Goal: Find contact information: Find contact information

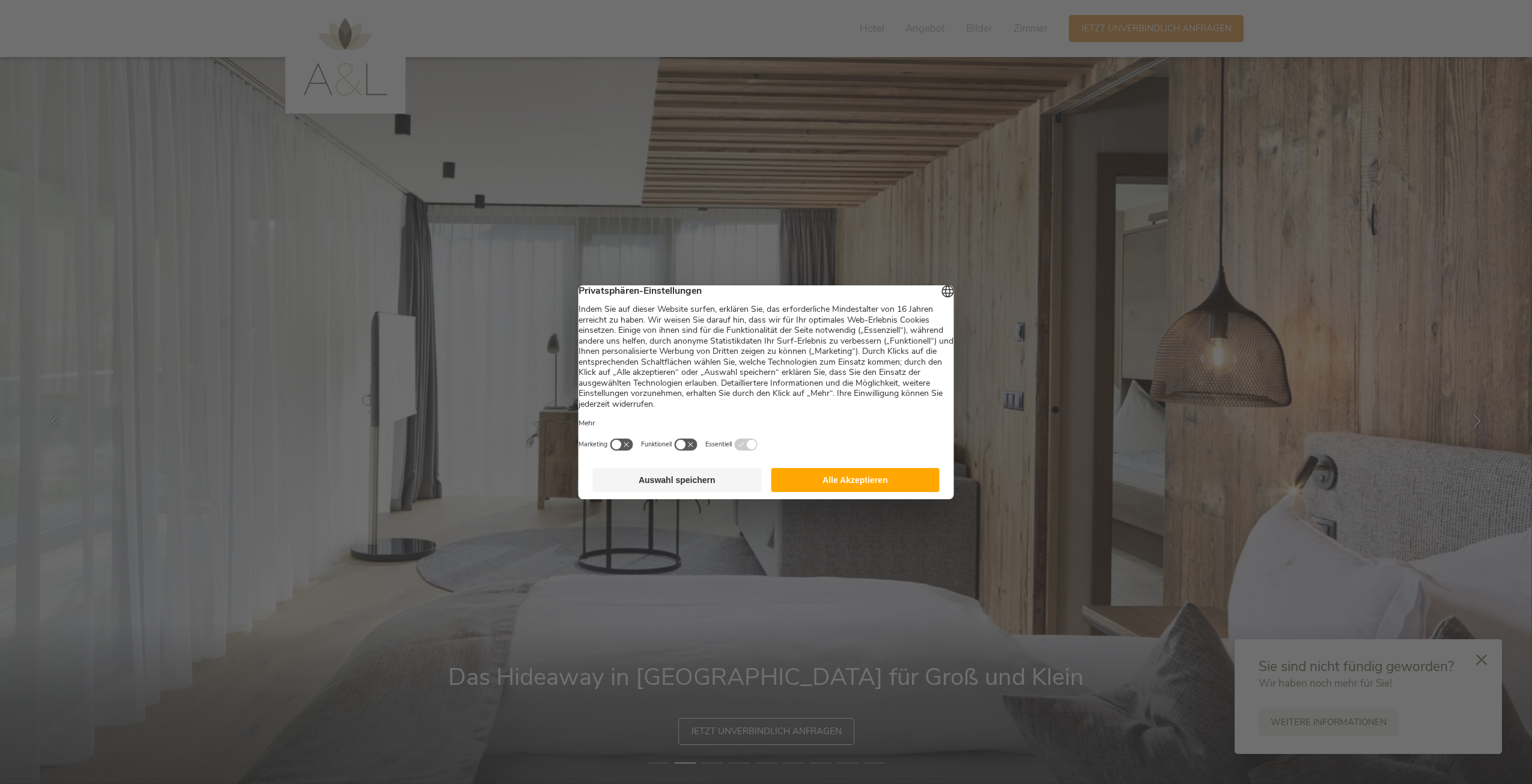
click at [879, 488] on button "Alle Akzeptieren" at bounding box center [855, 480] width 169 height 24
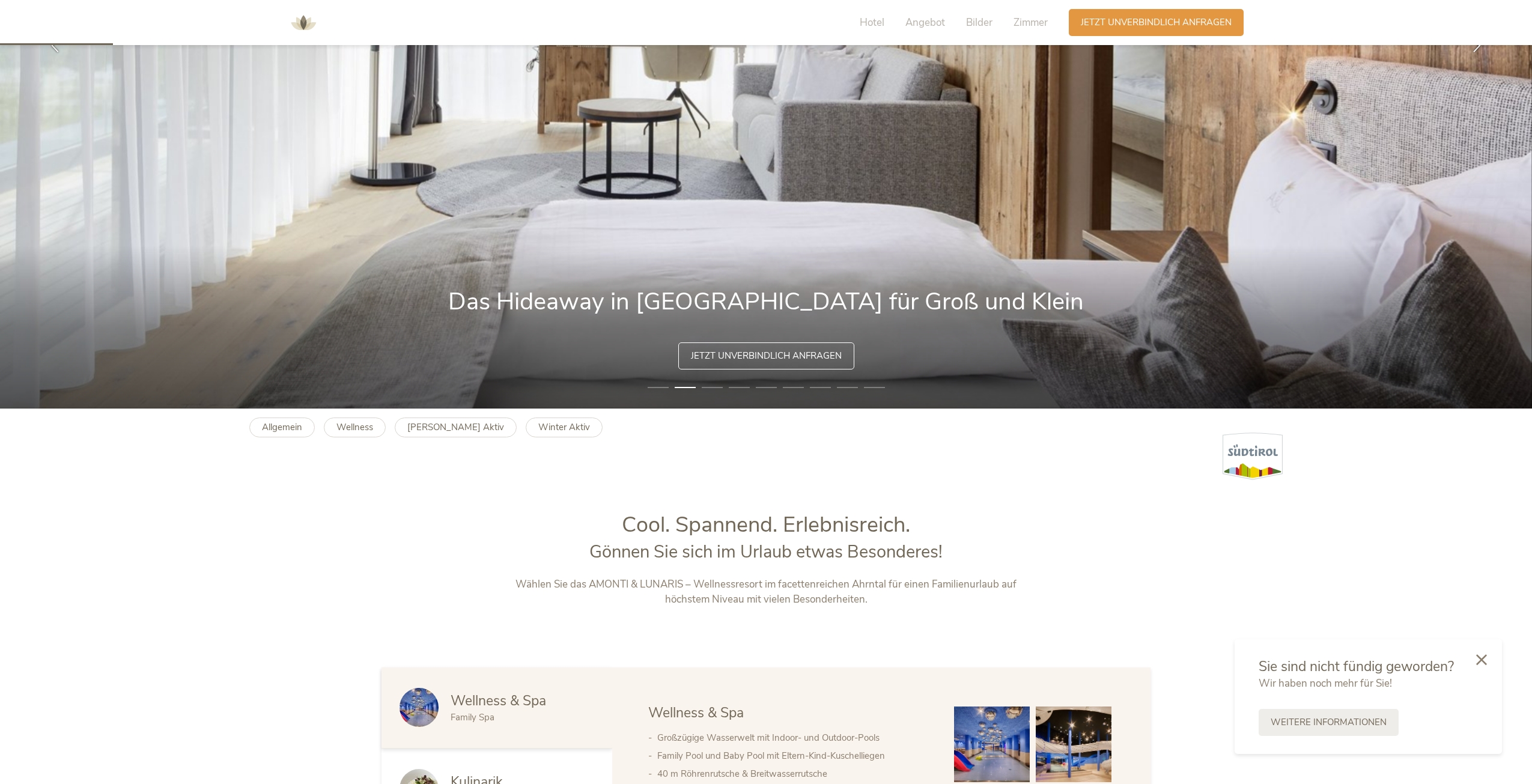
scroll to position [660, 0]
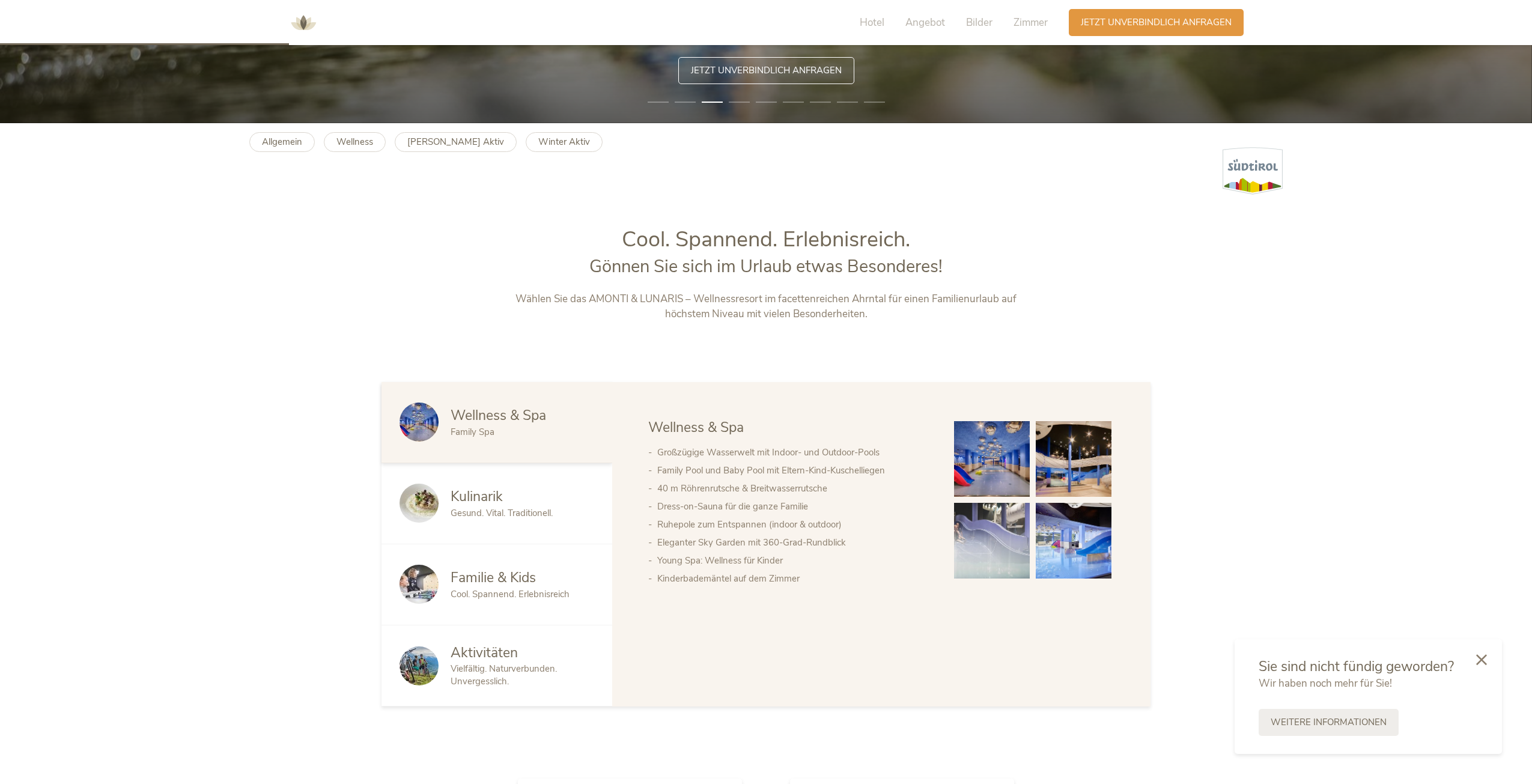
click at [1004, 471] on img at bounding box center [992, 459] width 76 height 76
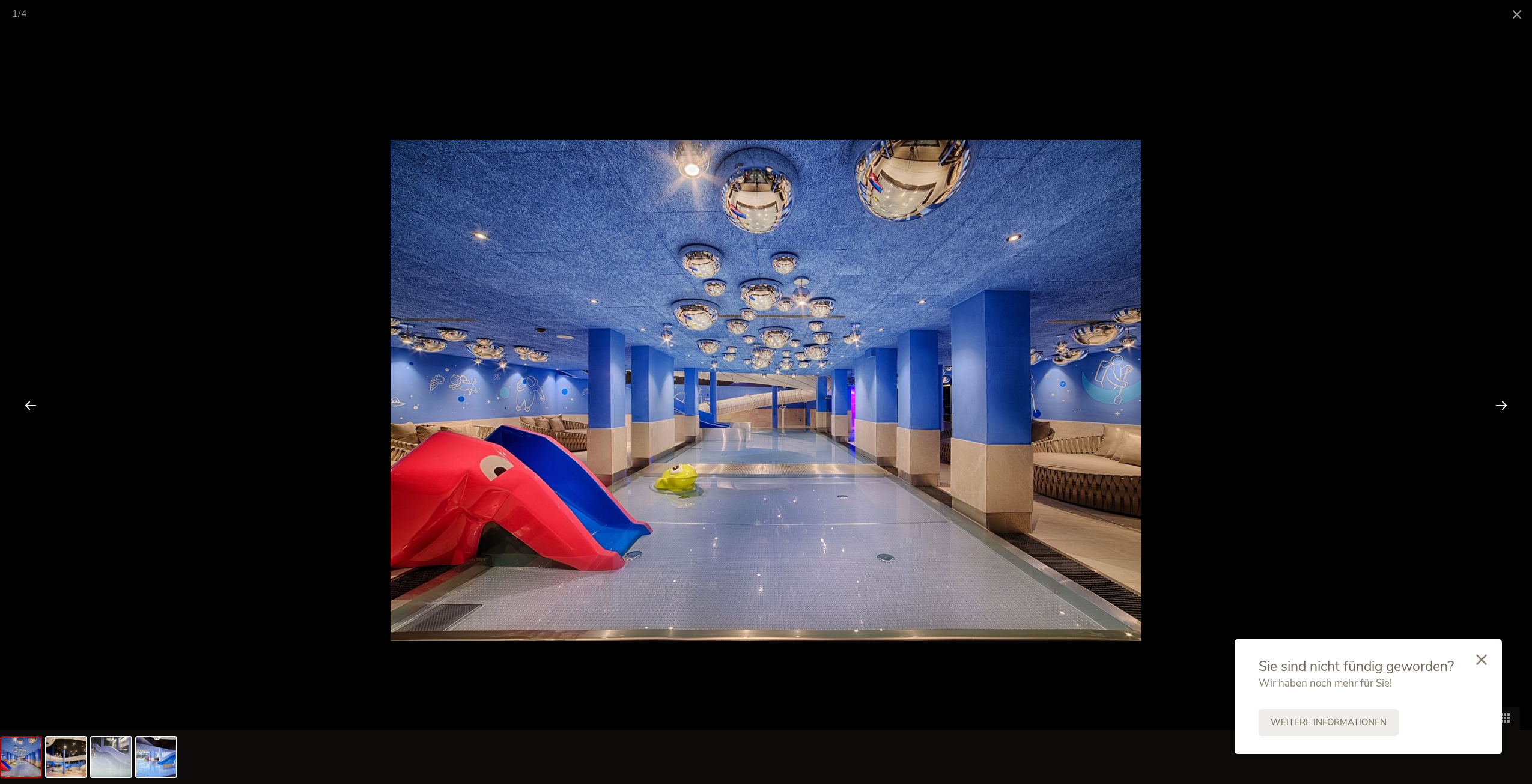
click at [1507, 403] on div at bounding box center [1501, 405] width 37 height 37
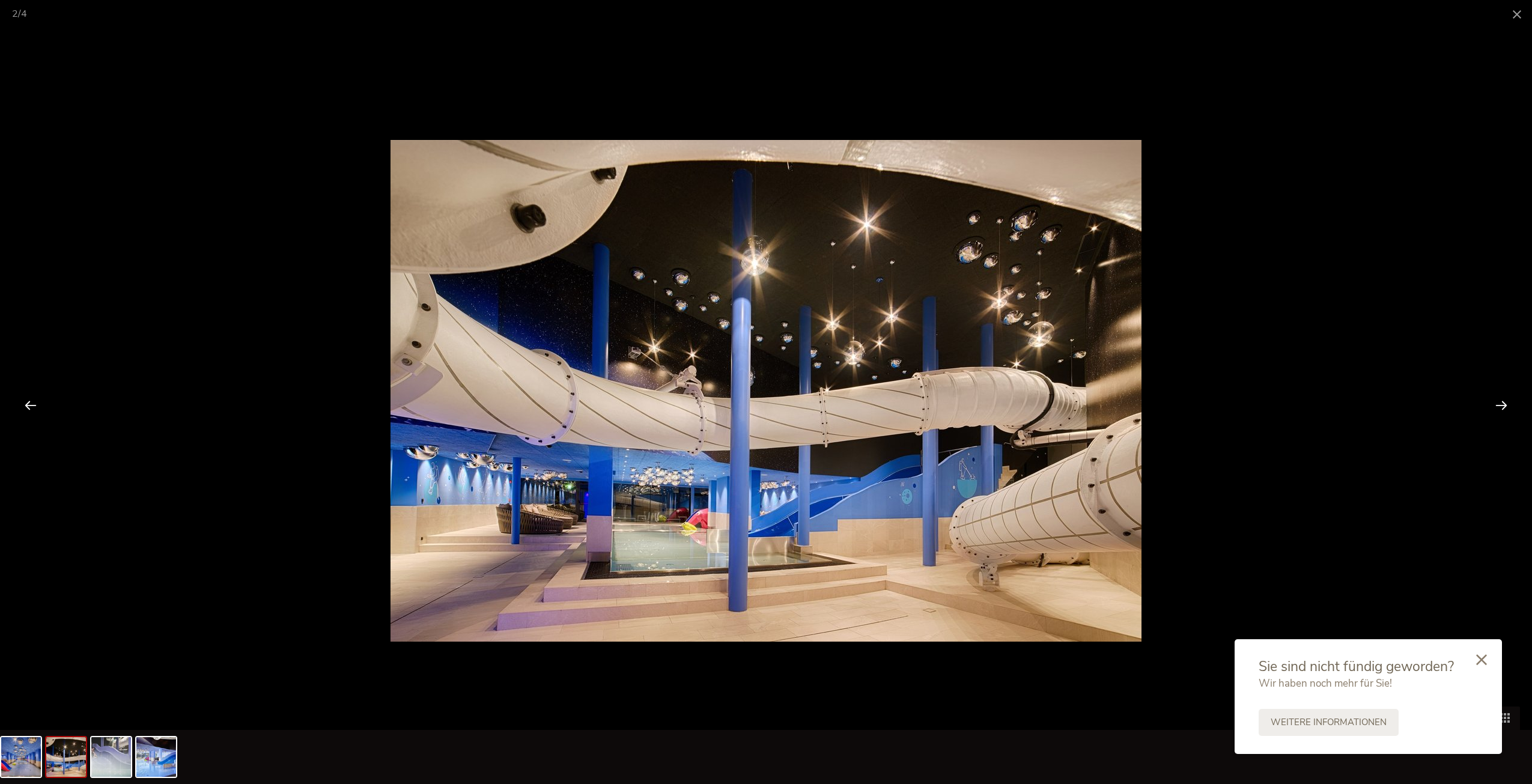
click at [1507, 403] on div at bounding box center [1501, 405] width 37 height 37
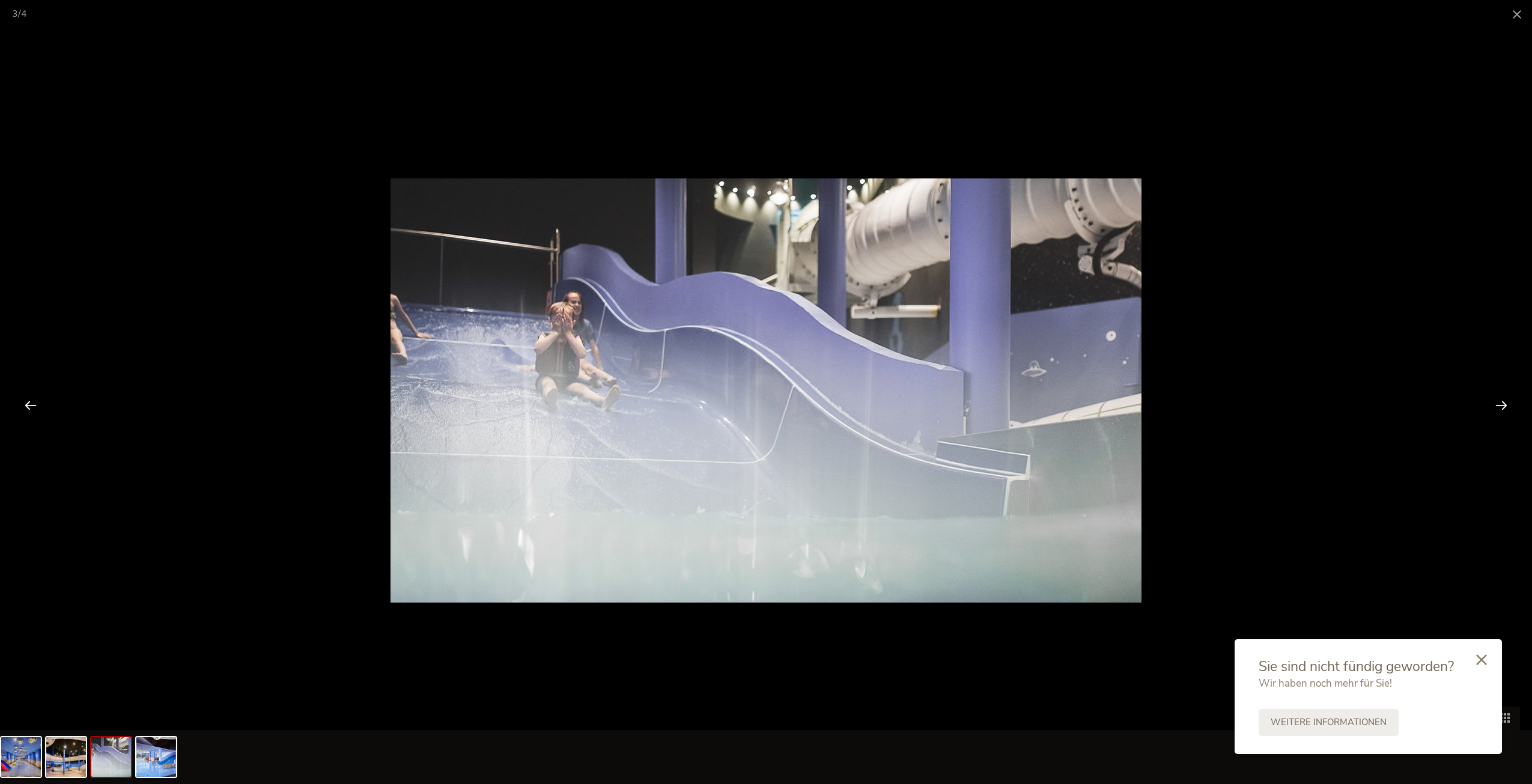
click at [1507, 403] on div at bounding box center [1501, 405] width 37 height 37
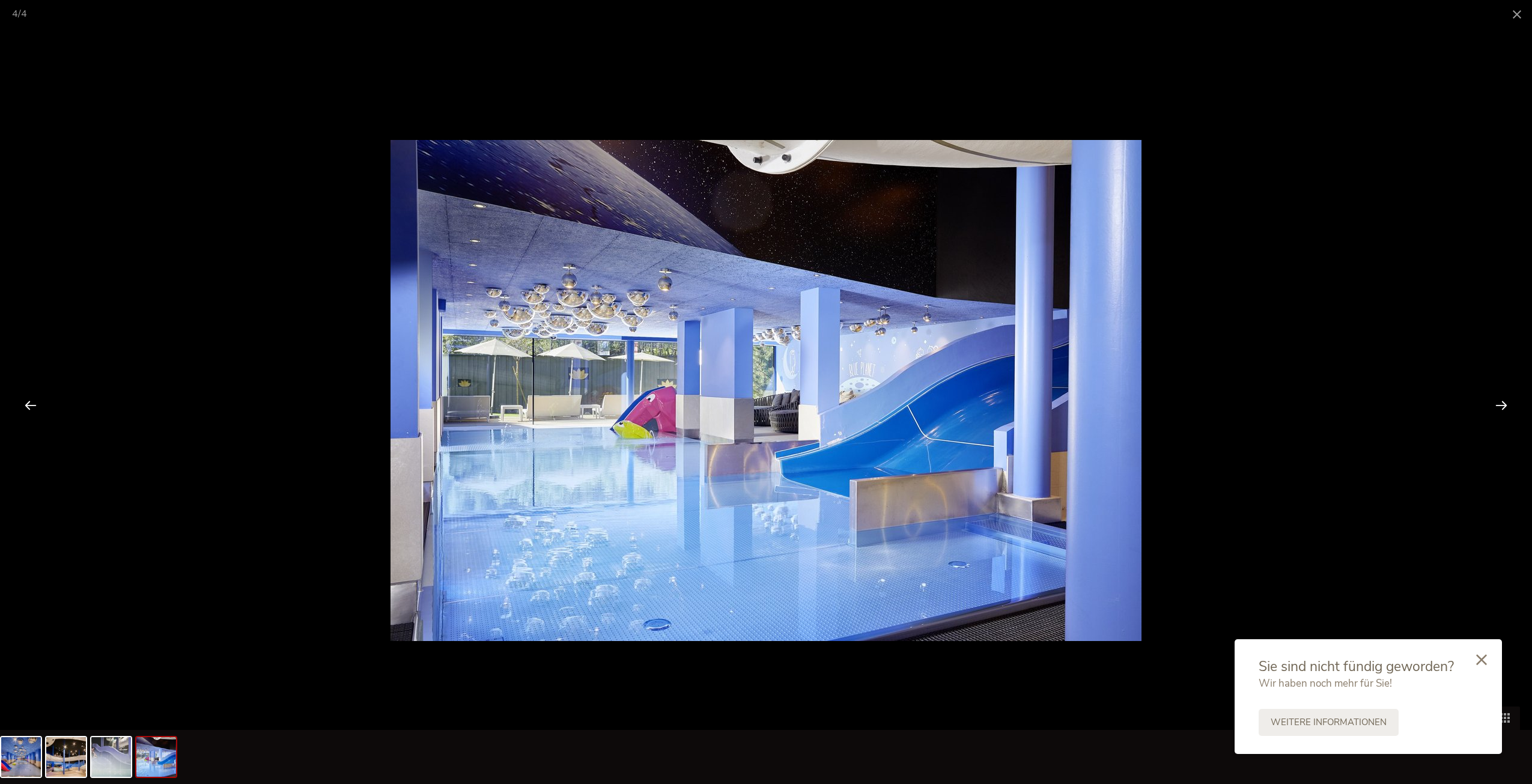
click at [1507, 403] on div at bounding box center [1501, 405] width 37 height 37
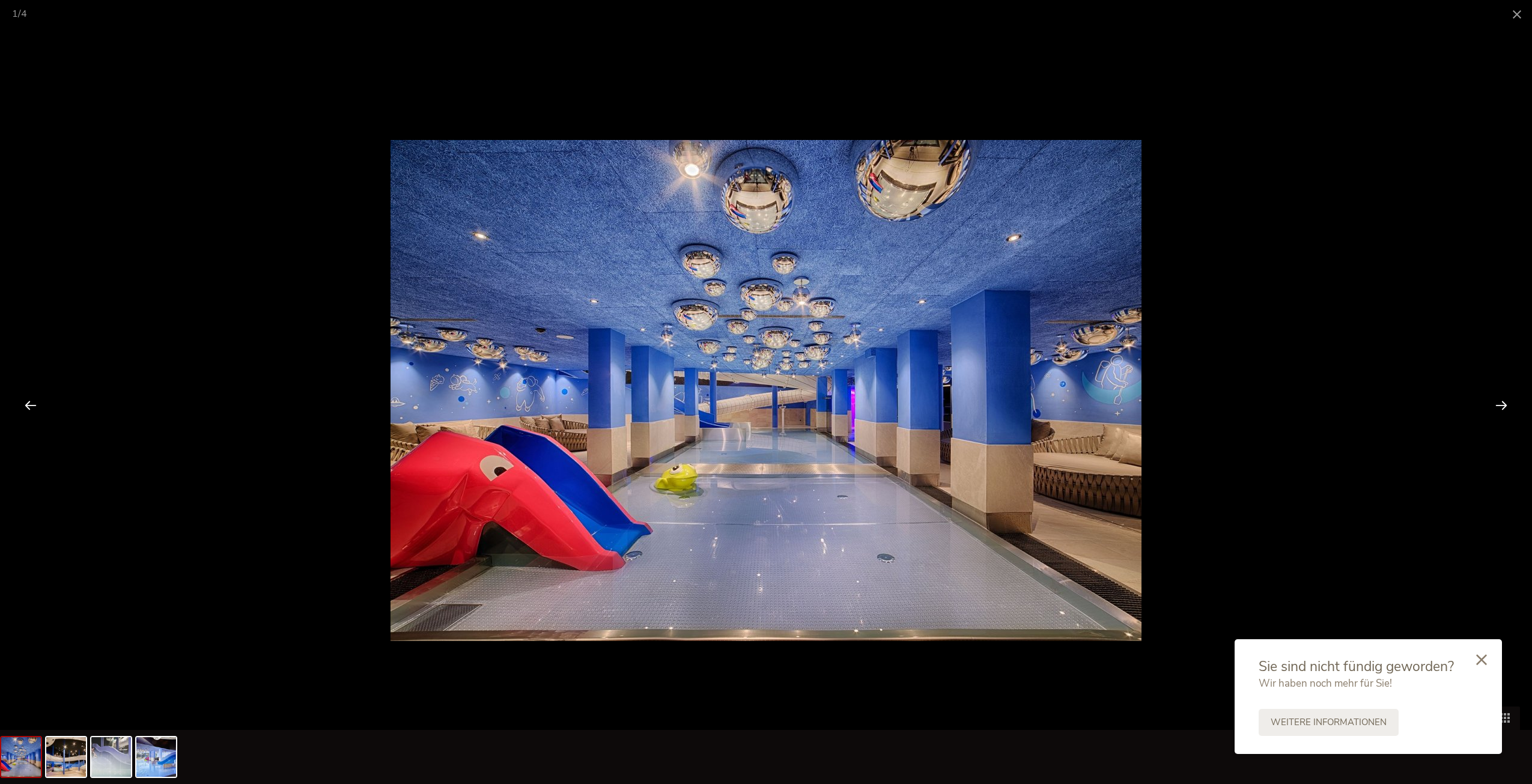
click at [1507, 403] on div at bounding box center [1501, 405] width 37 height 37
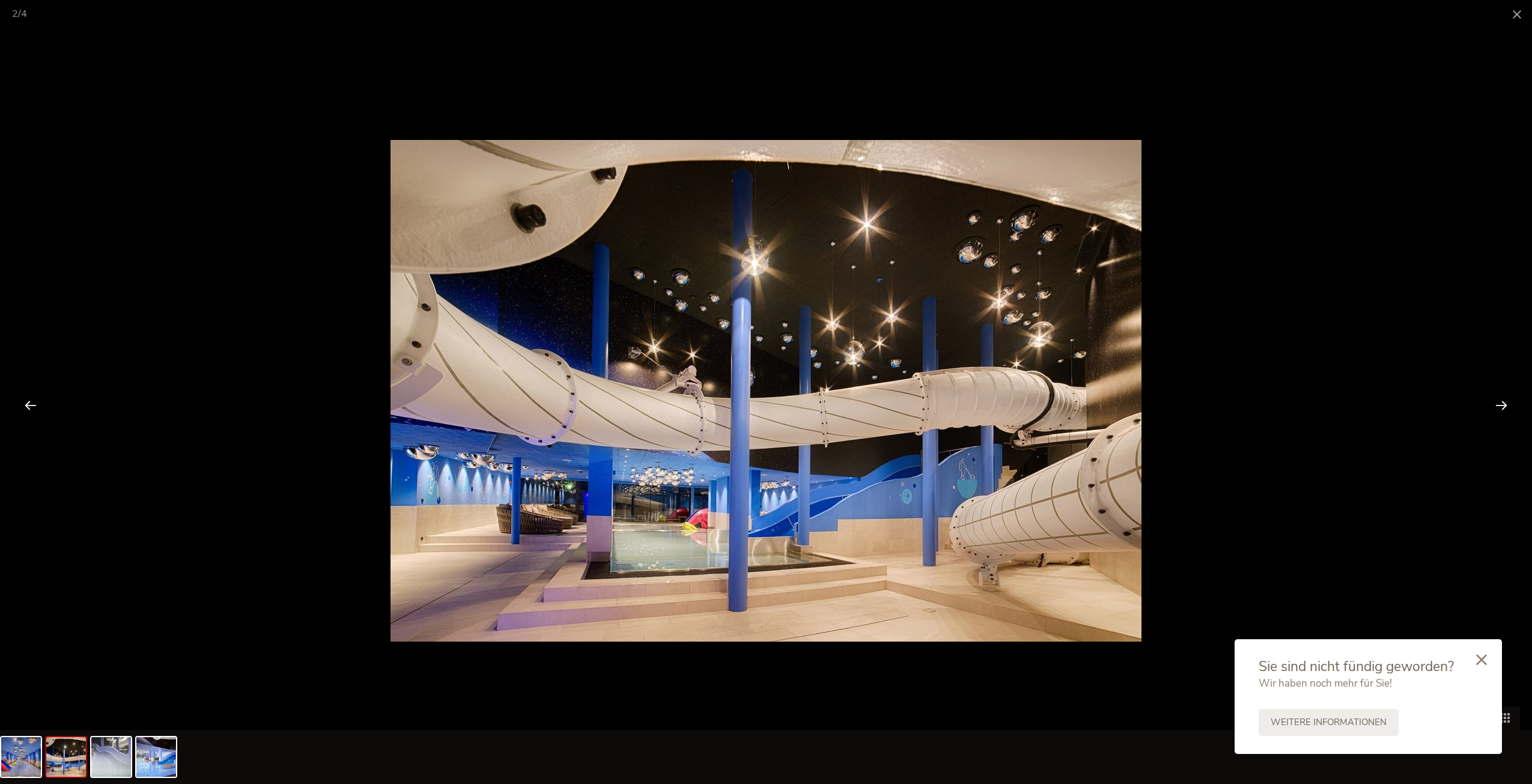
click at [1507, 403] on div at bounding box center [1501, 405] width 37 height 37
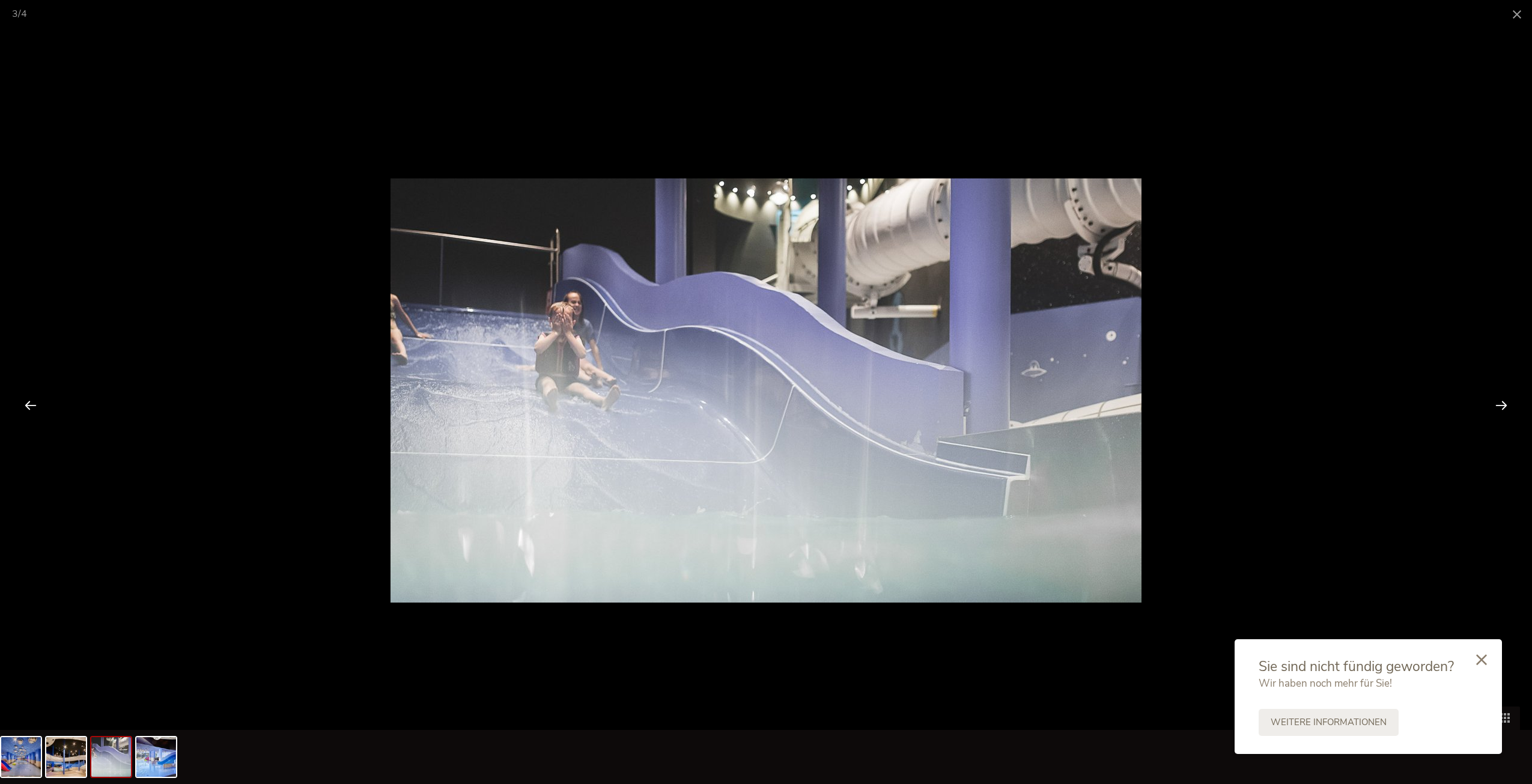
click at [1507, 403] on div at bounding box center [1501, 405] width 37 height 37
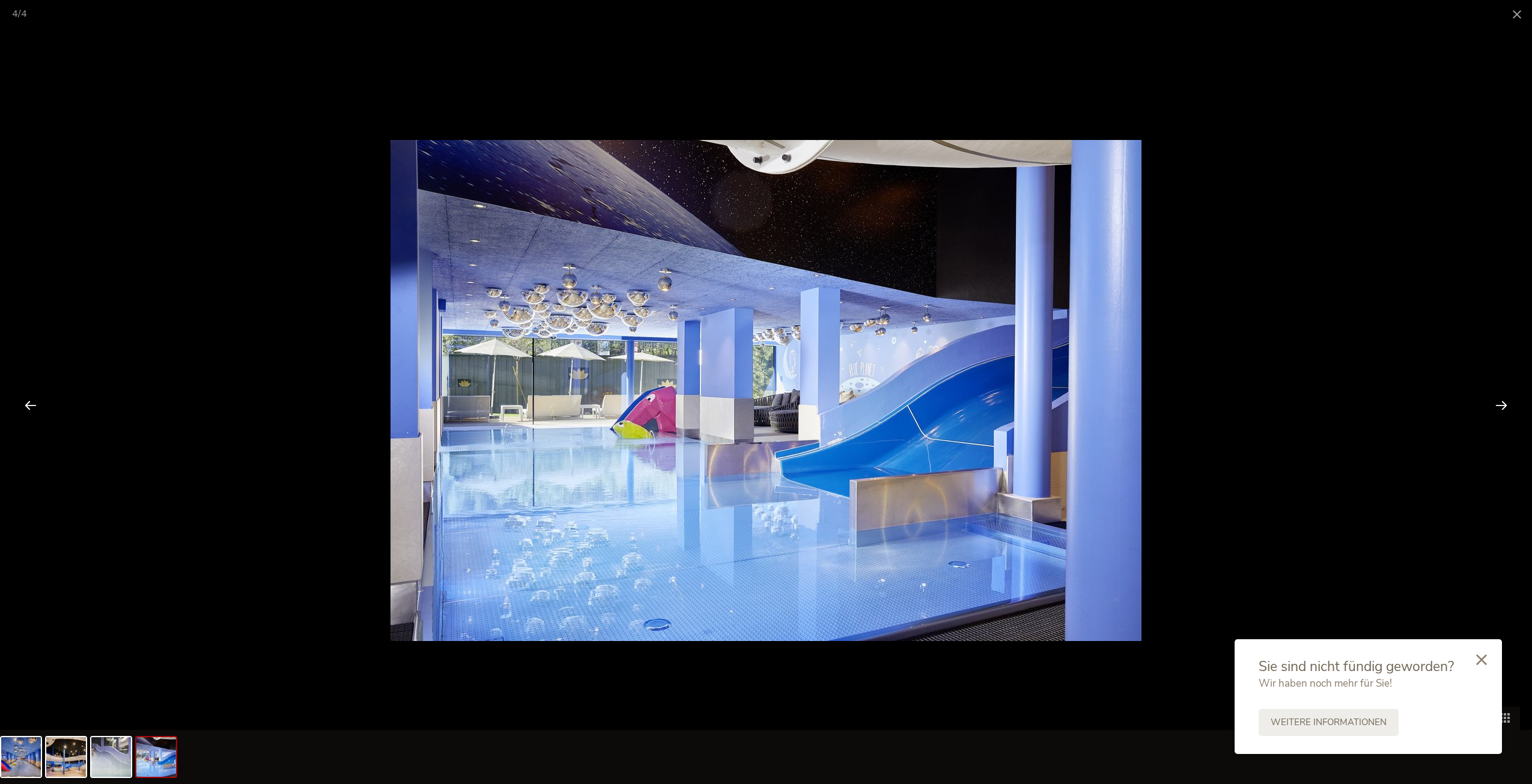
click at [1507, 403] on div at bounding box center [1501, 405] width 37 height 37
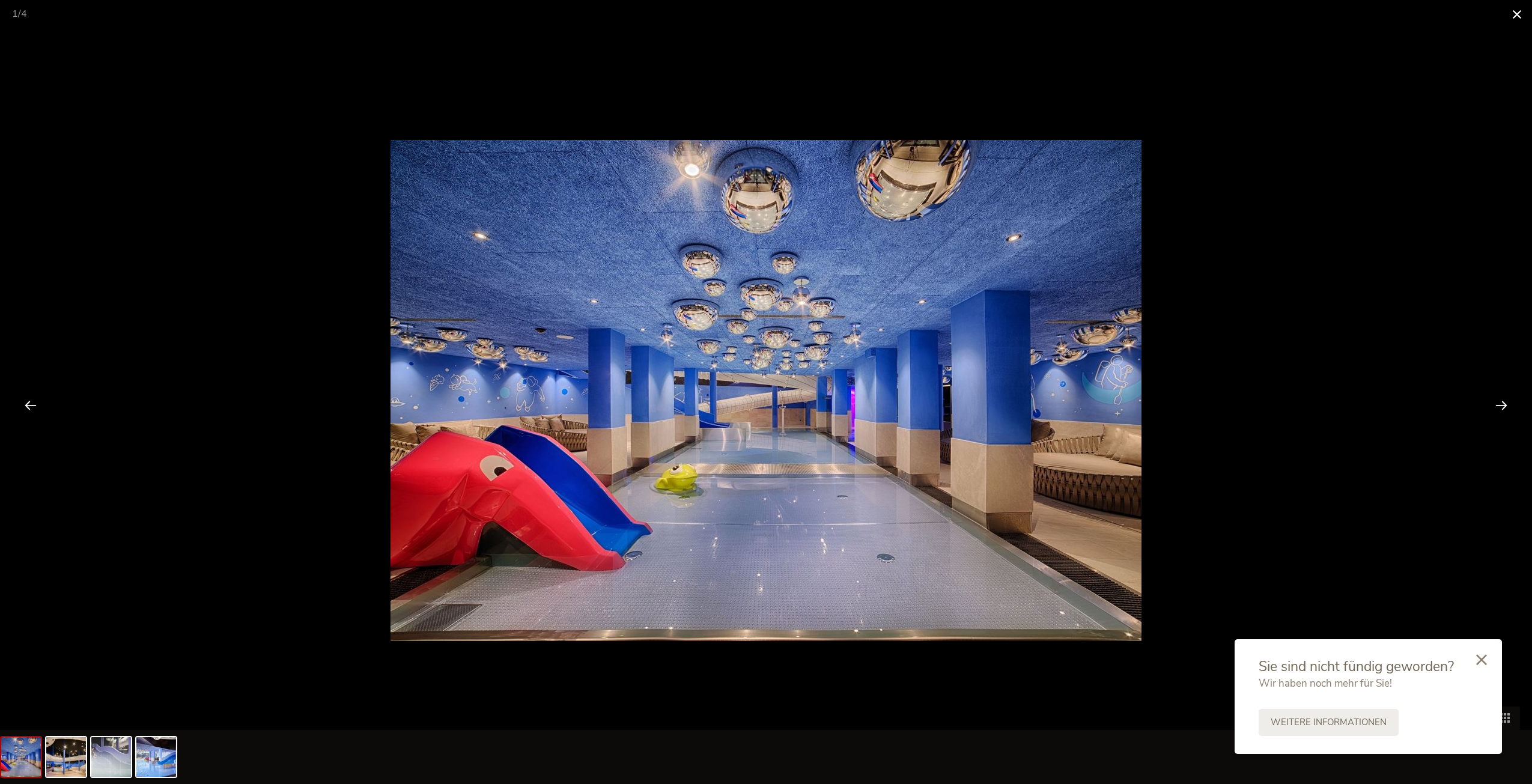
click at [1513, 16] on span at bounding box center [1517, 14] width 30 height 28
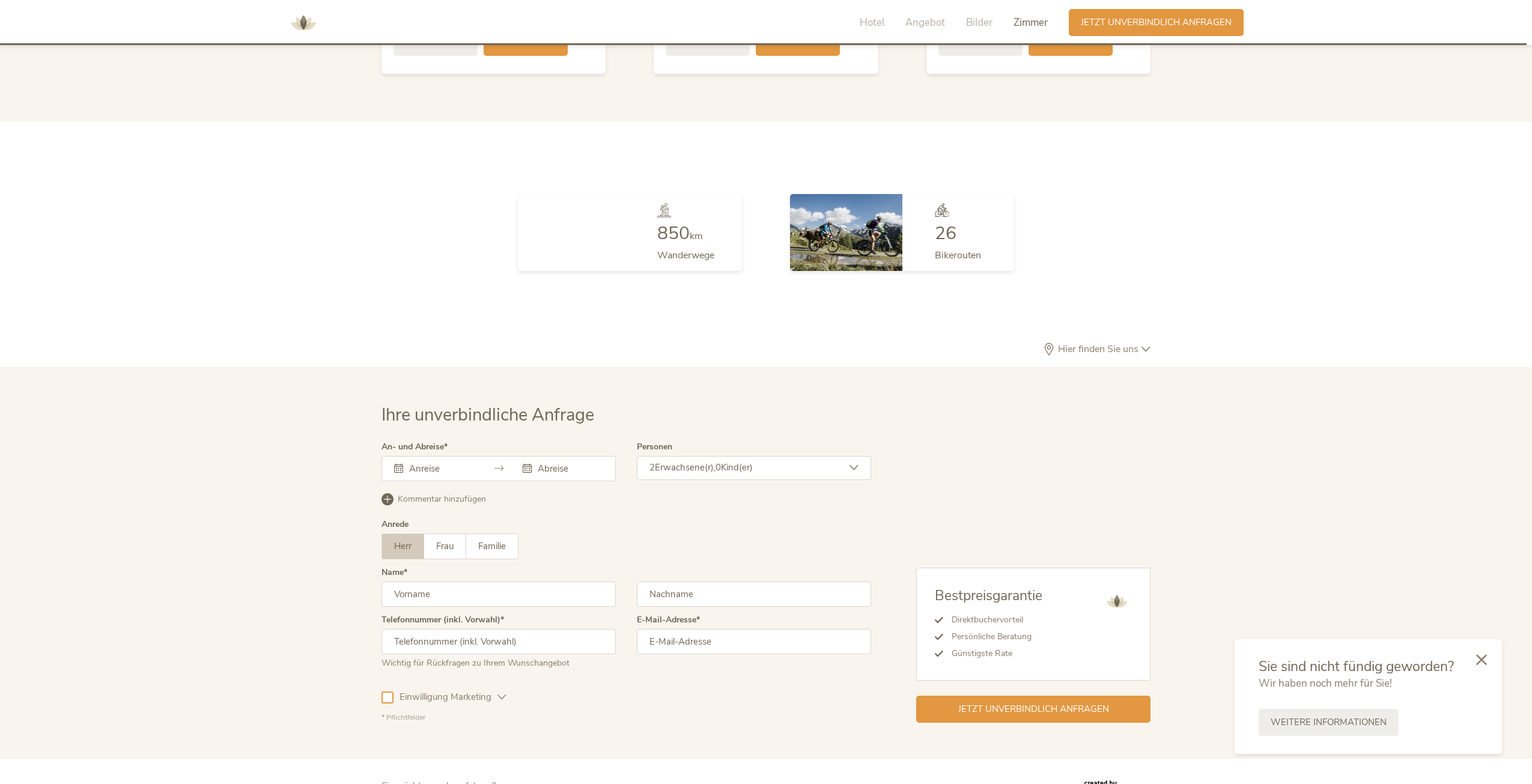
scroll to position [3500, 0]
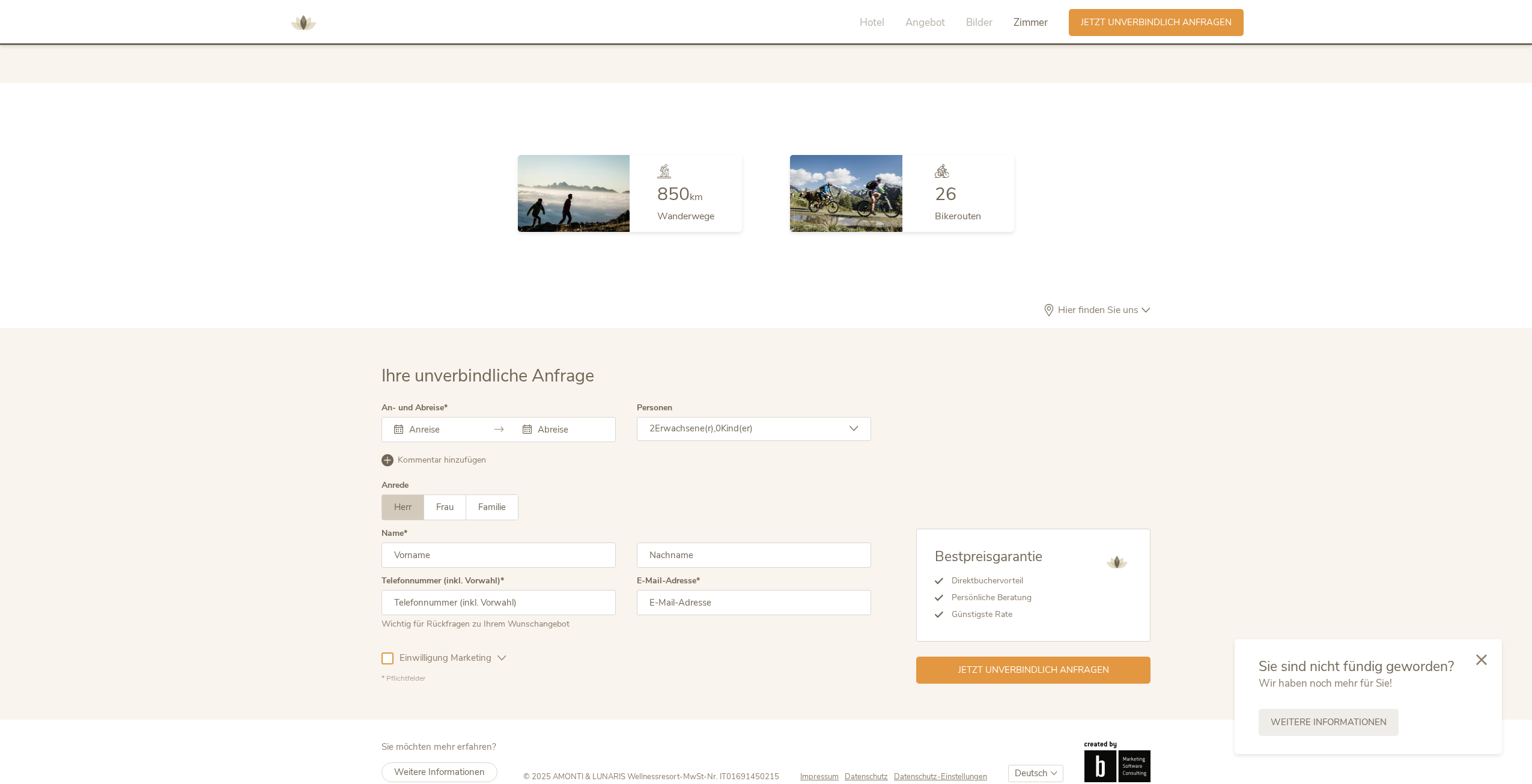
click at [823, 771] on span "Impressum" at bounding box center [819, 776] width 39 height 11
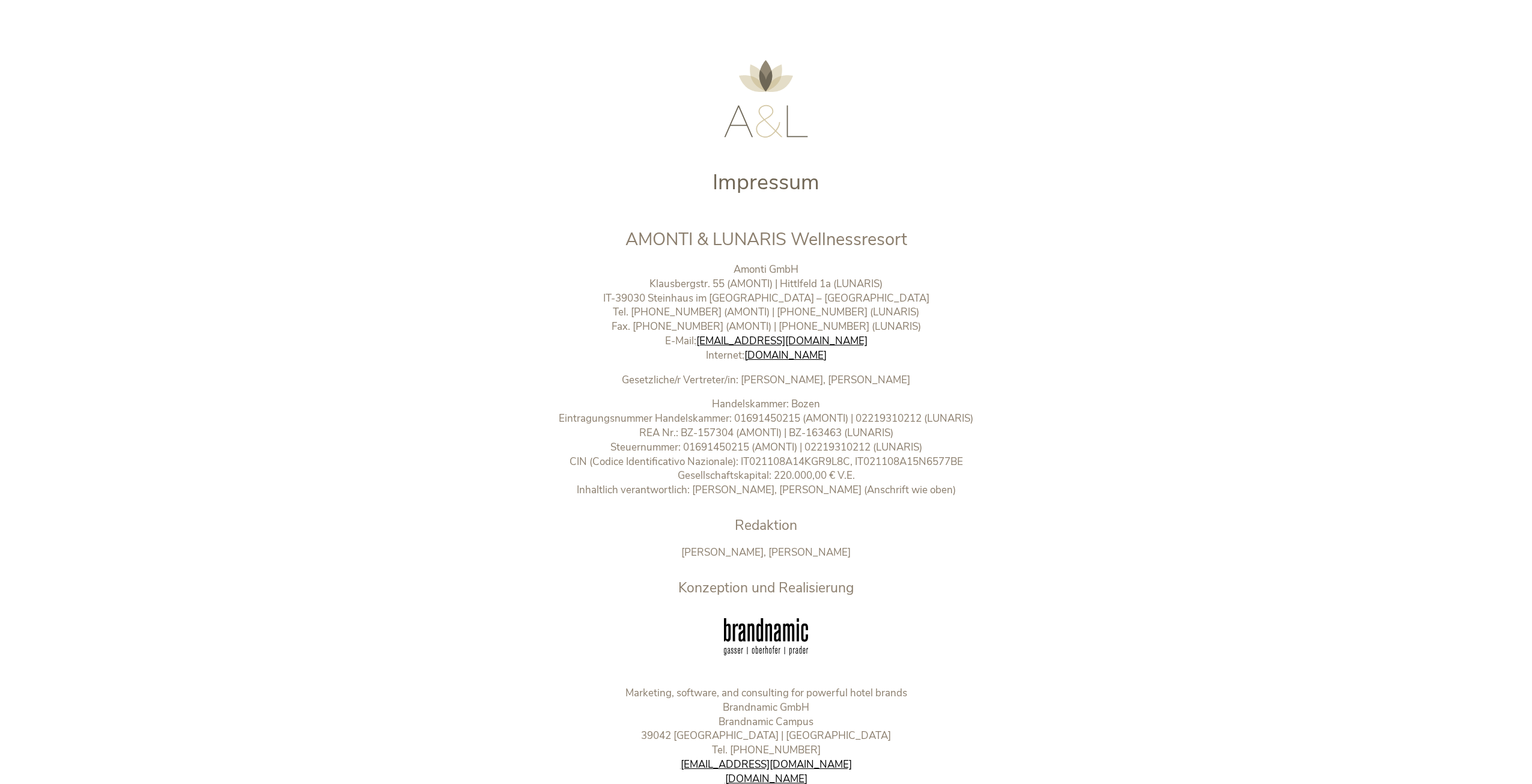
drag, startPoint x: 621, startPoint y: 237, endPoint x: 934, endPoint y: 240, distance: 313.0
click at [934, 240] on h2 "AMONTI & LUNARIS Wellnessresort" at bounding box center [766, 240] width 501 height 25
copy span "AMONTI & LUNARIS Wellnessresort"
